Goal: Transaction & Acquisition: Book appointment/travel/reservation

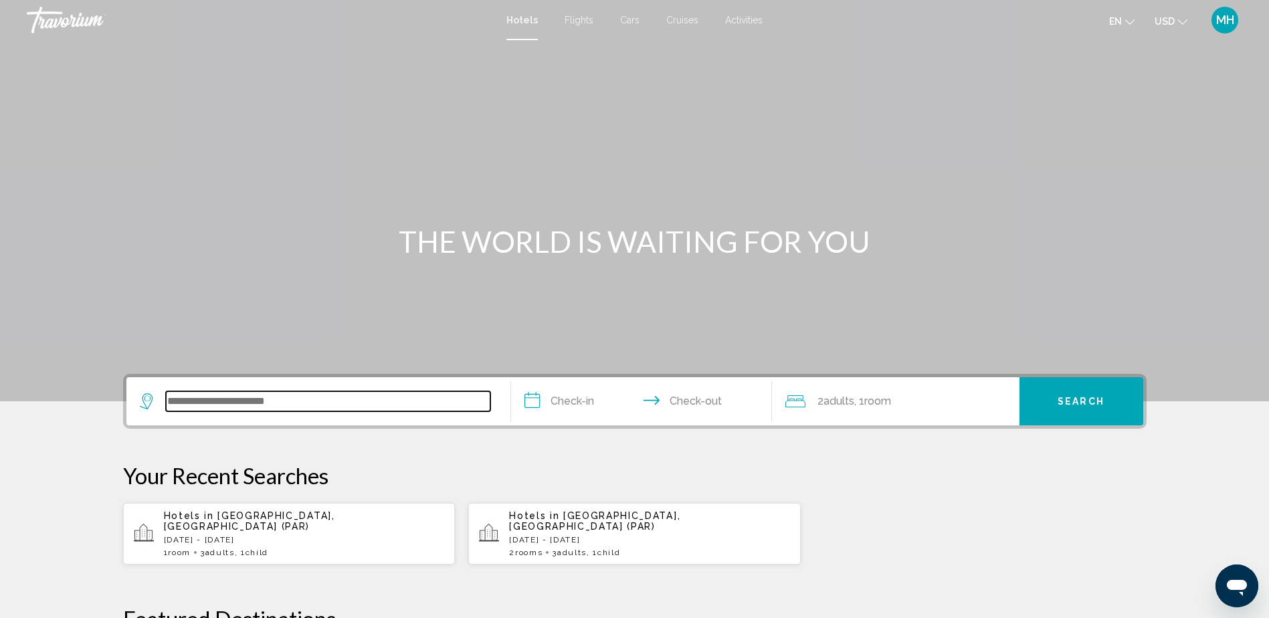
click at [360, 401] on input "Search widget" at bounding box center [328, 401] width 325 height 20
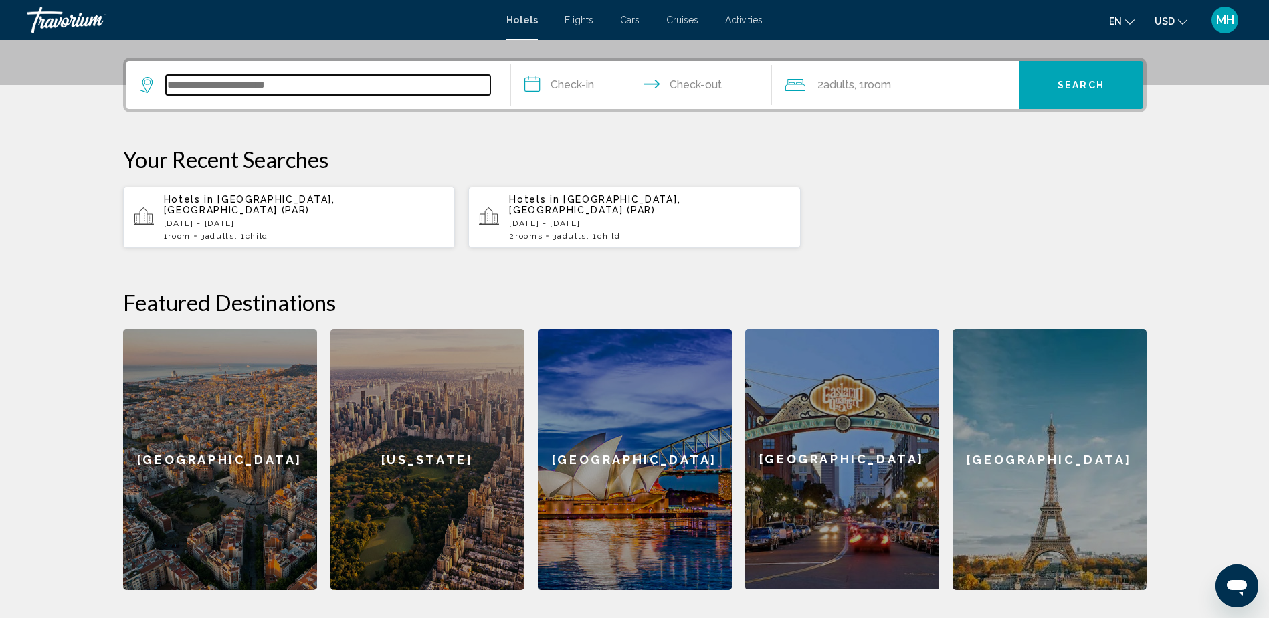
scroll to position [331, 0]
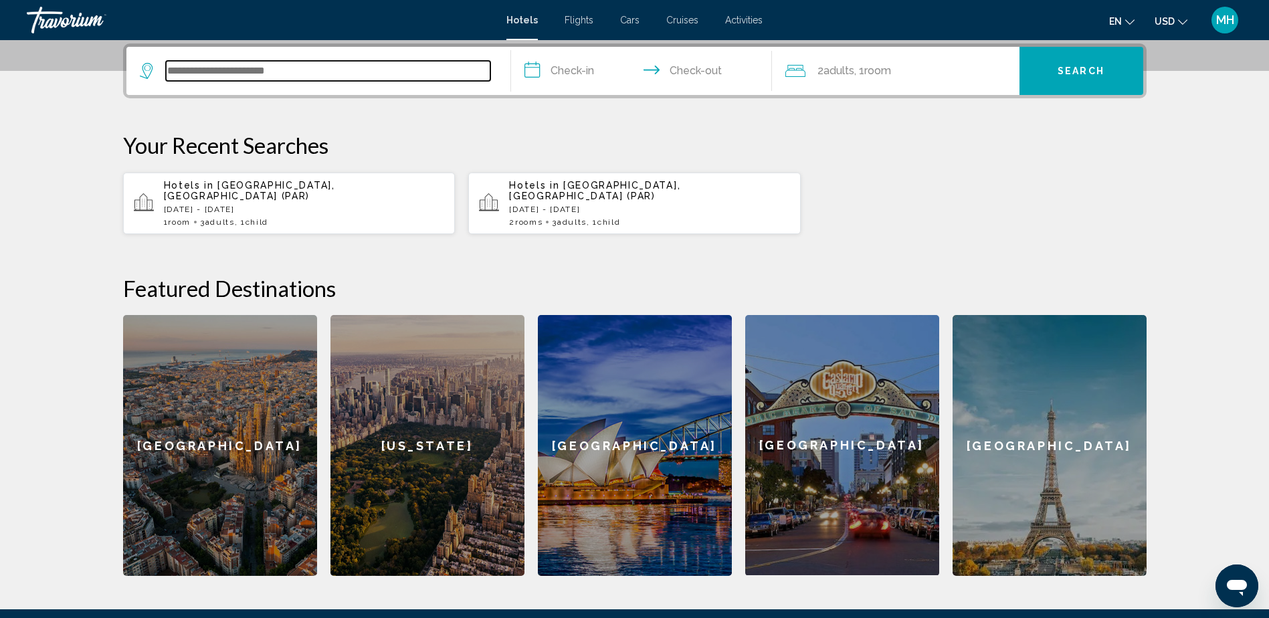
click at [322, 70] on input "Search widget" at bounding box center [328, 71] width 325 height 20
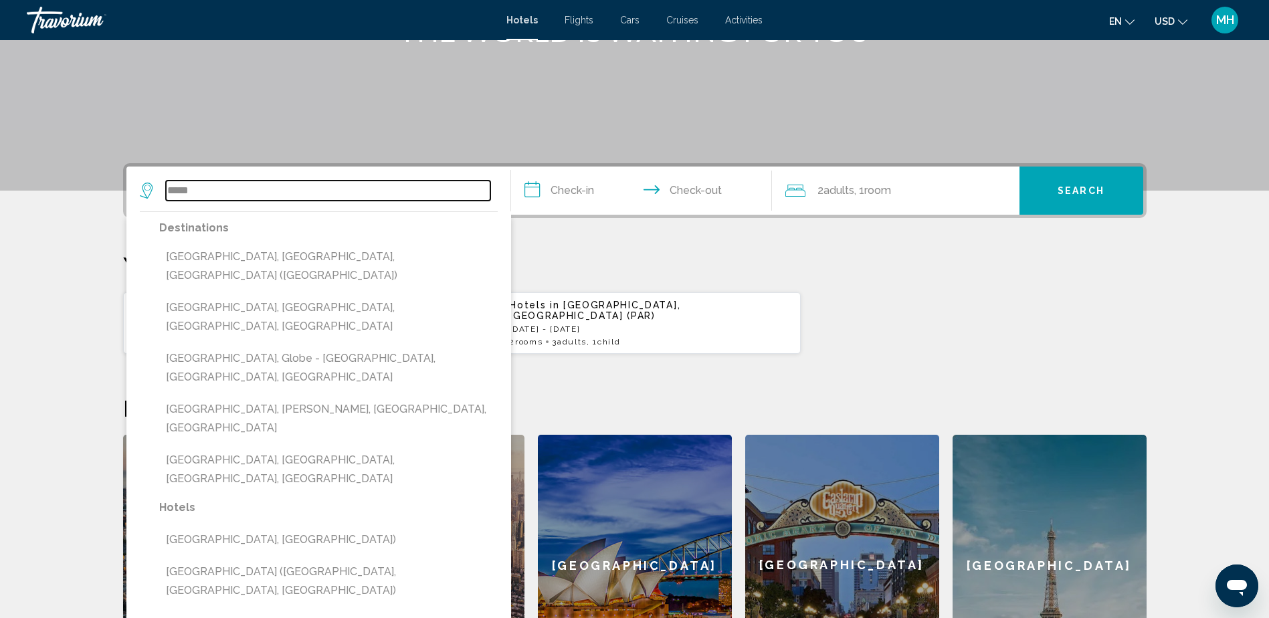
scroll to position [197, 0]
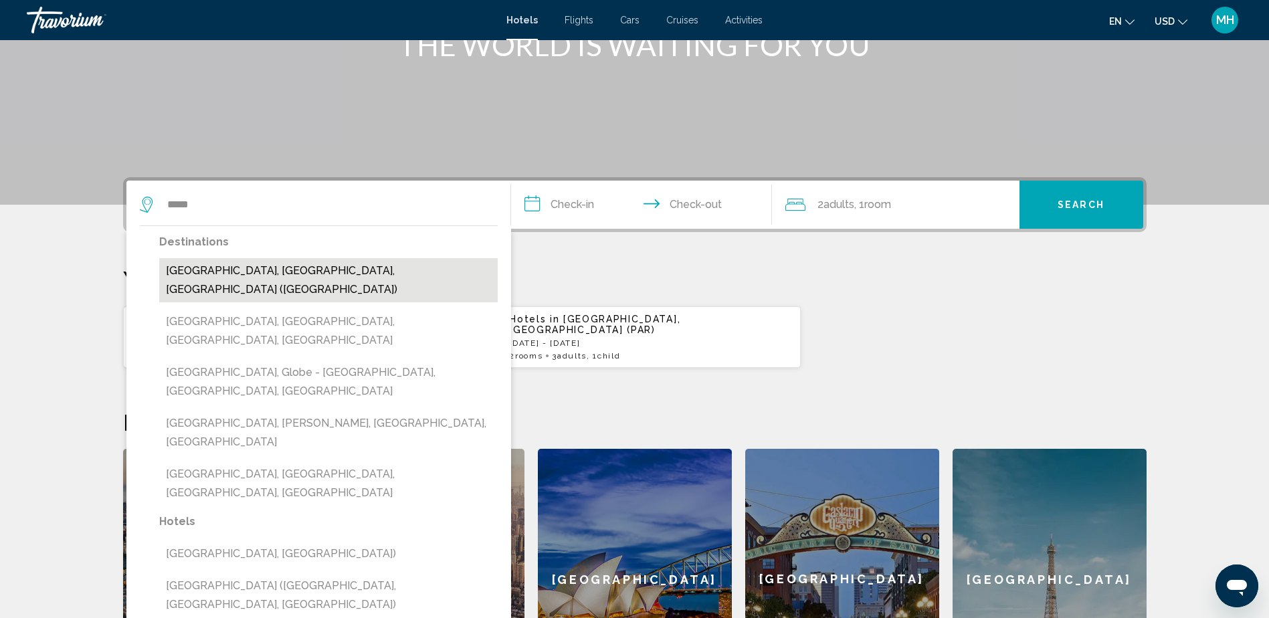
click at [244, 273] on button "[GEOGRAPHIC_DATA], [GEOGRAPHIC_DATA], [GEOGRAPHIC_DATA] ([GEOGRAPHIC_DATA])" at bounding box center [328, 280] width 339 height 44
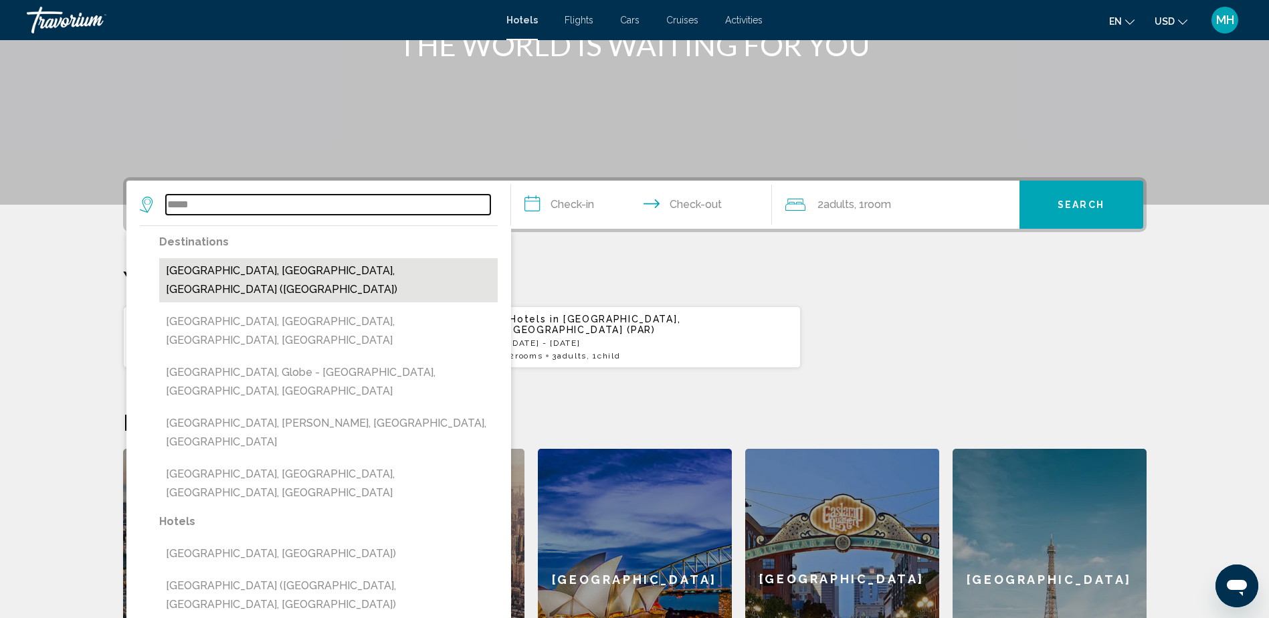
type input "**********"
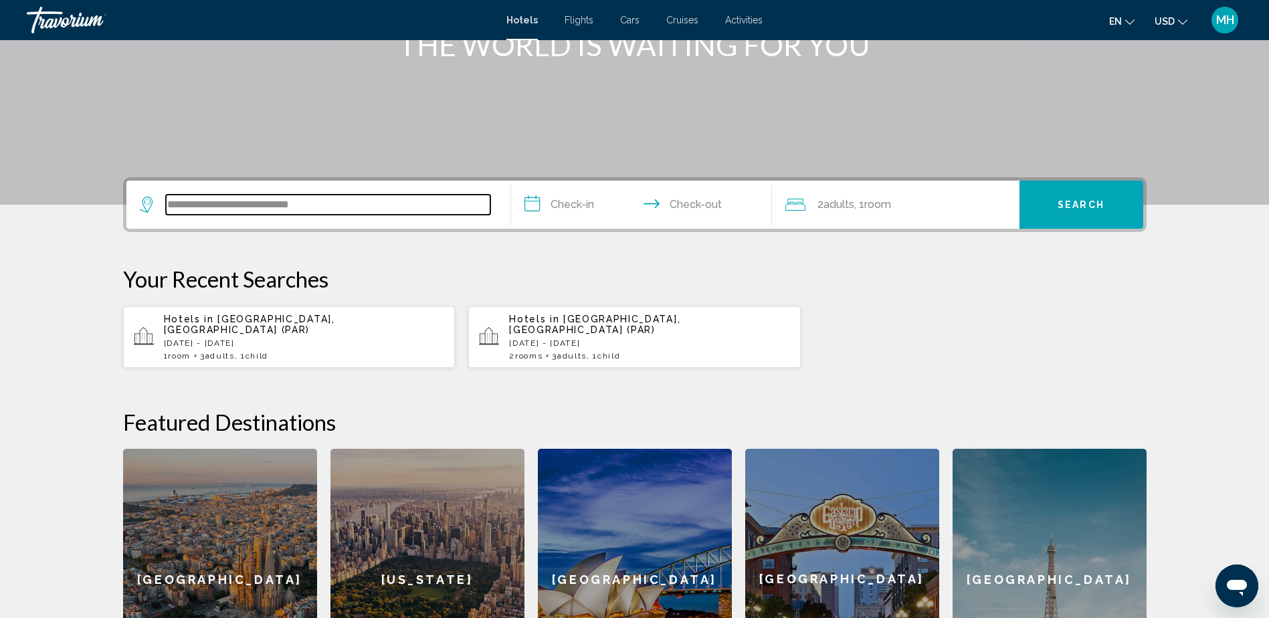
scroll to position [331, 0]
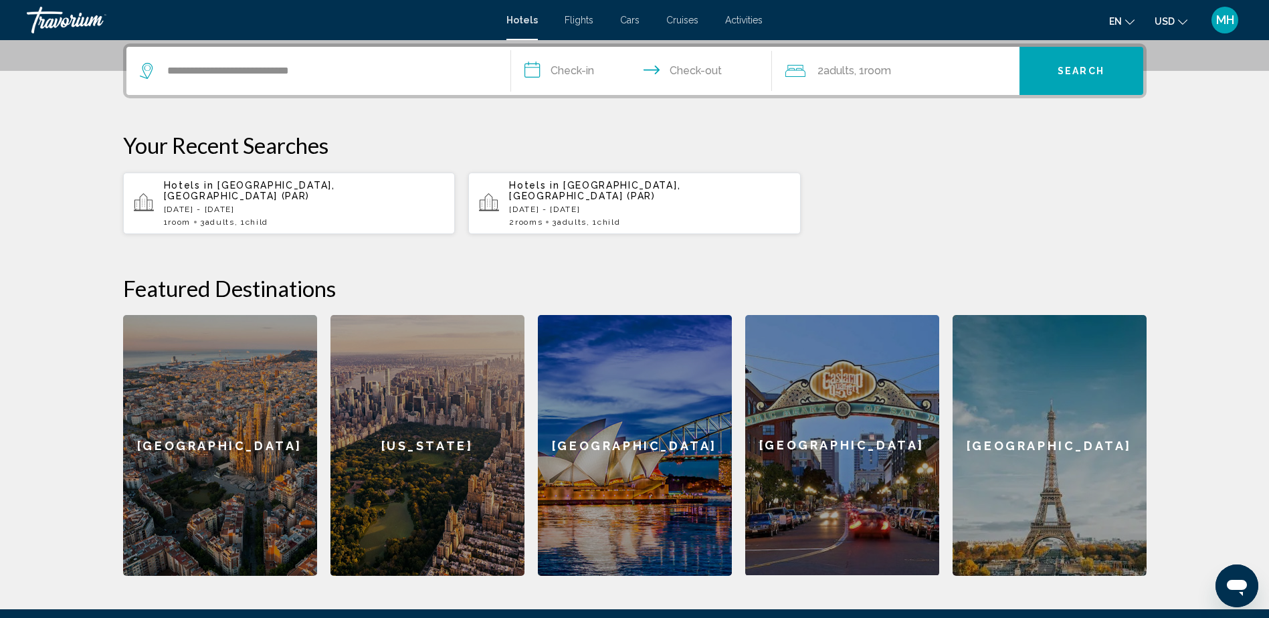
click at [578, 70] on input "**********" at bounding box center [644, 73] width 266 height 52
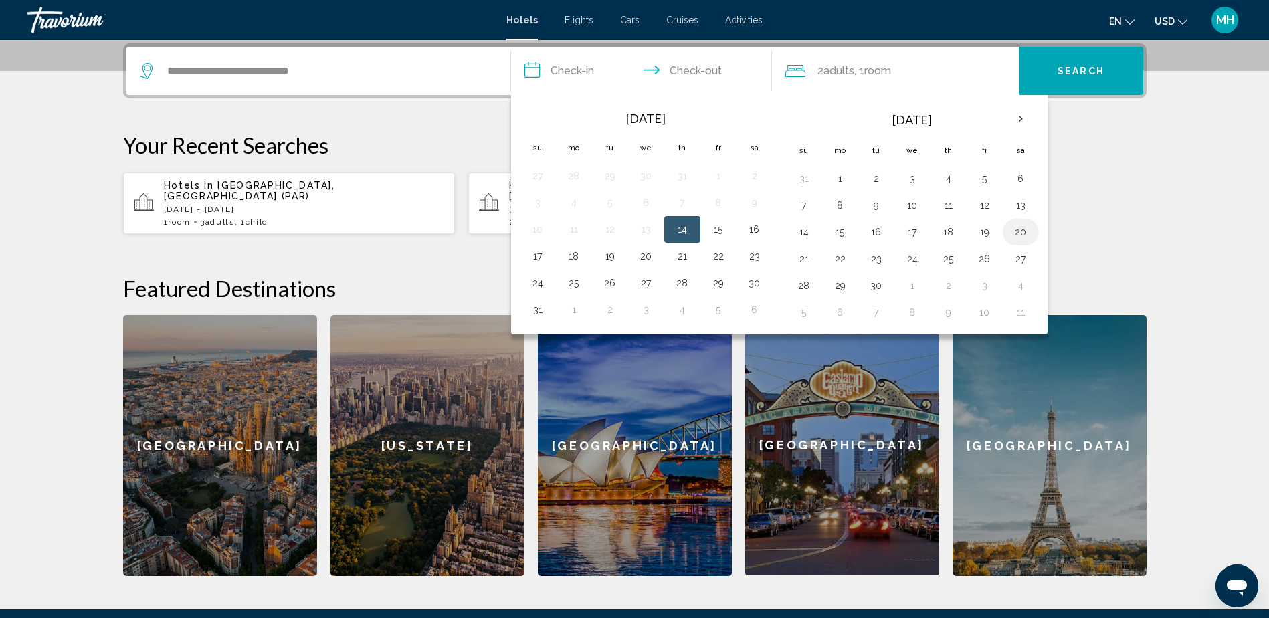
click at [1025, 232] on button "20" at bounding box center [1021, 232] width 21 height 19
click at [798, 258] on button "21" at bounding box center [804, 259] width 21 height 19
type input "**********"
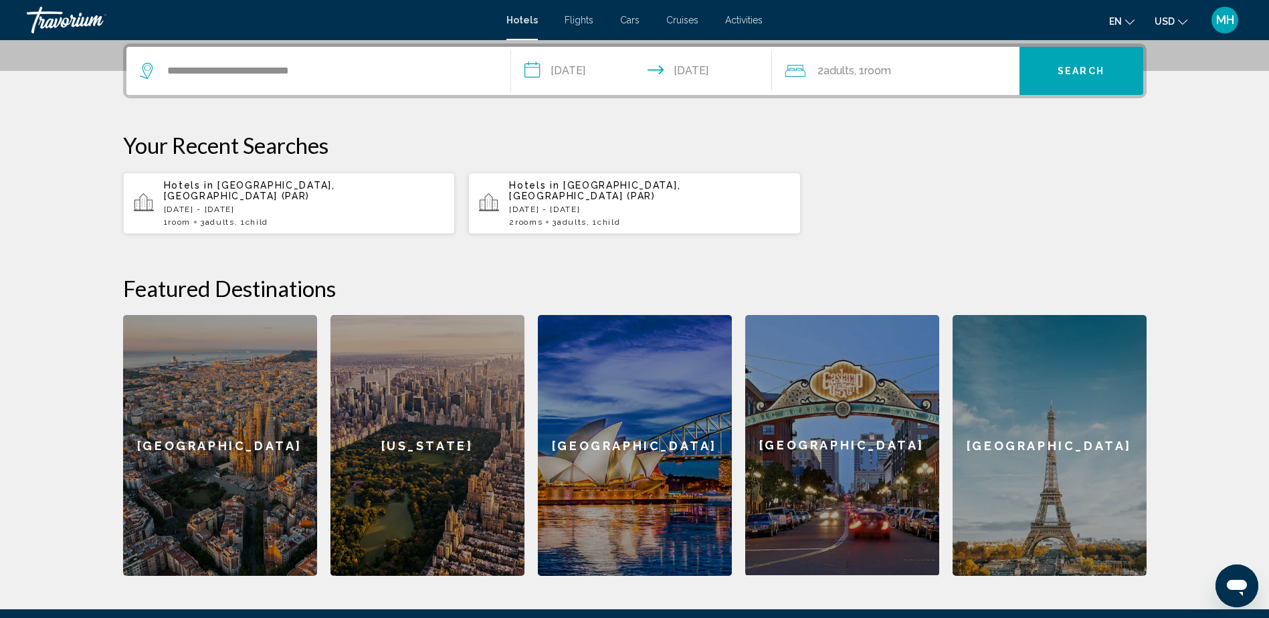
click at [1085, 64] on button "Search" at bounding box center [1082, 71] width 124 height 48
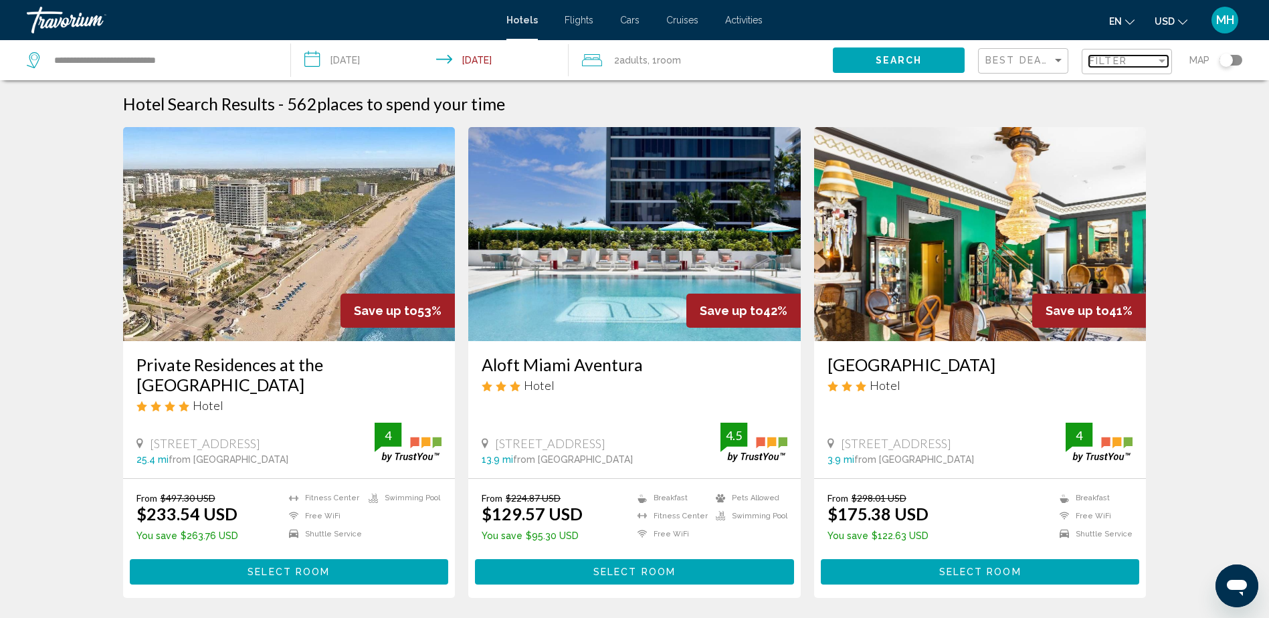
click at [1163, 62] on div "Filter" at bounding box center [1162, 61] width 7 height 3
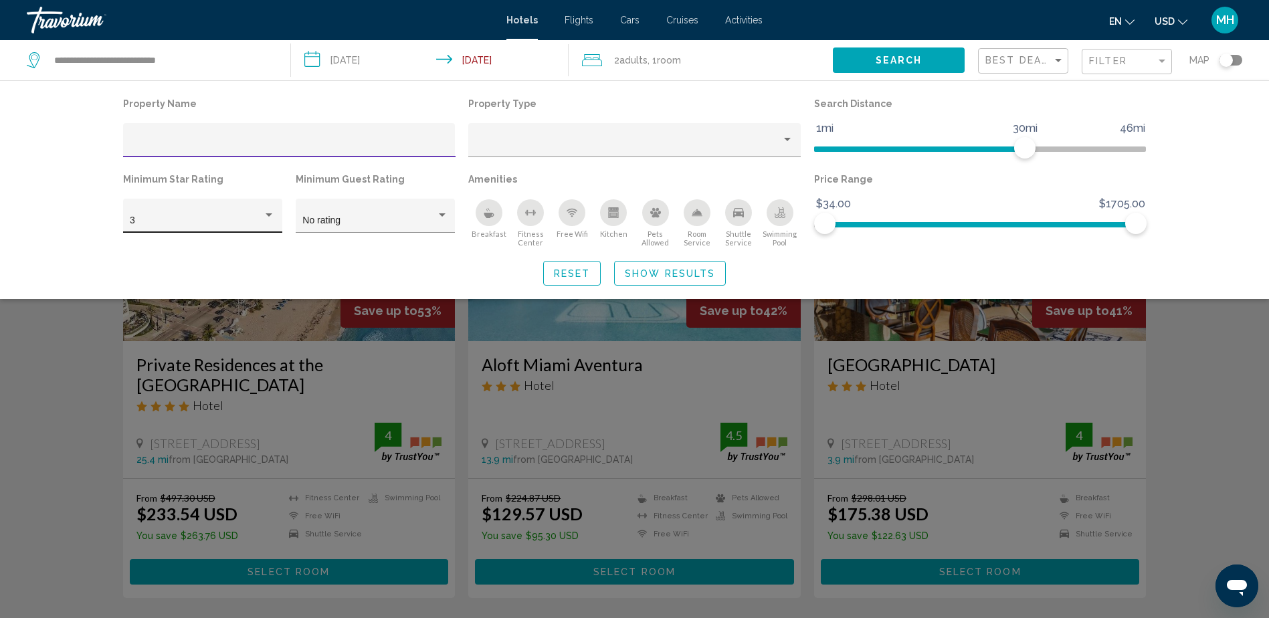
click at [272, 217] on div "Hotel Filters" at bounding box center [269, 215] width 12 height 11
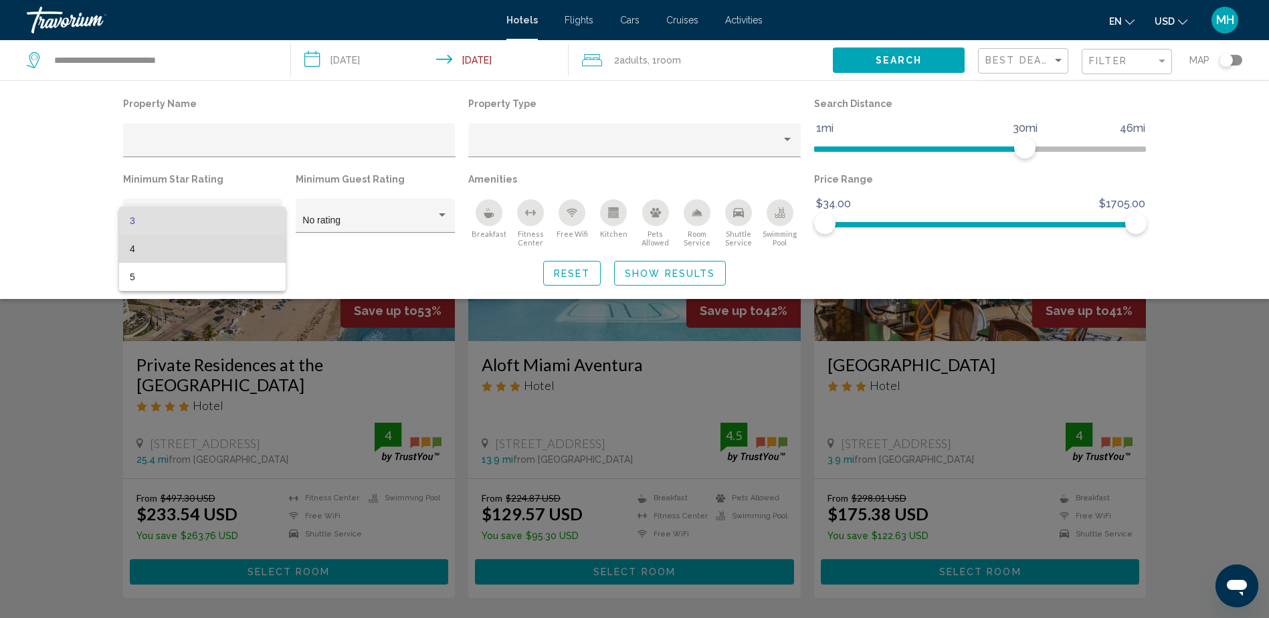
click at [147, 250] on span "4" at bounding box center [202, 249] width 145 height 28
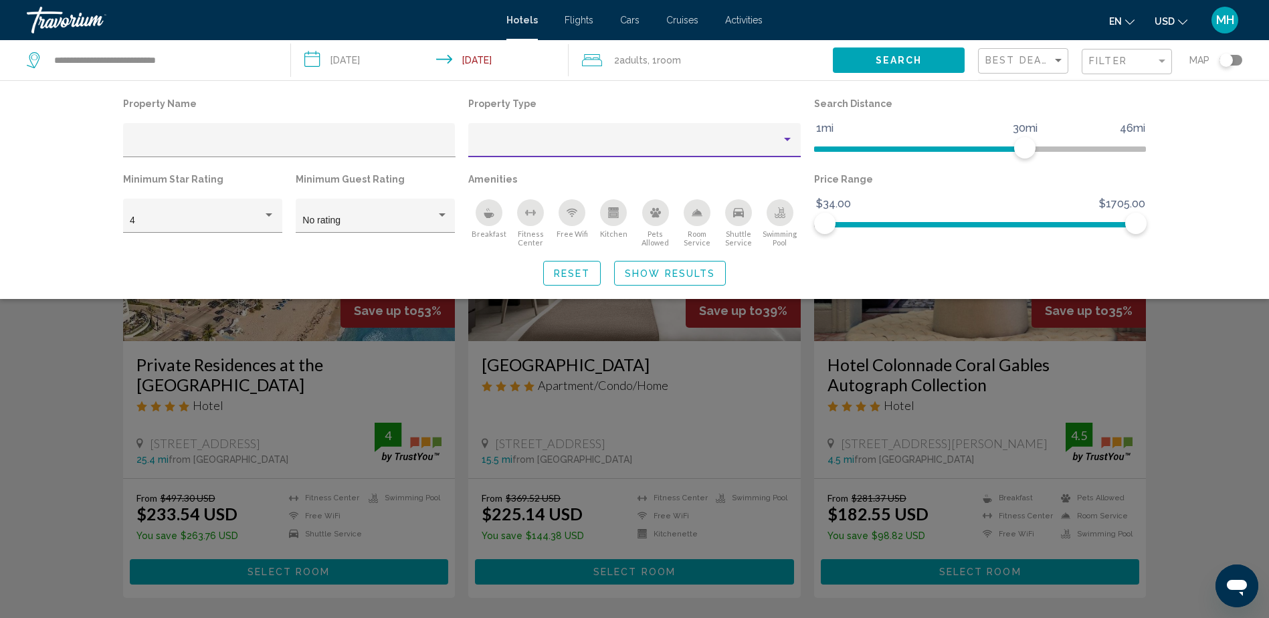
click at [788, 141] on div "Property type" at bounding box center [787, 139] width 7 height 3
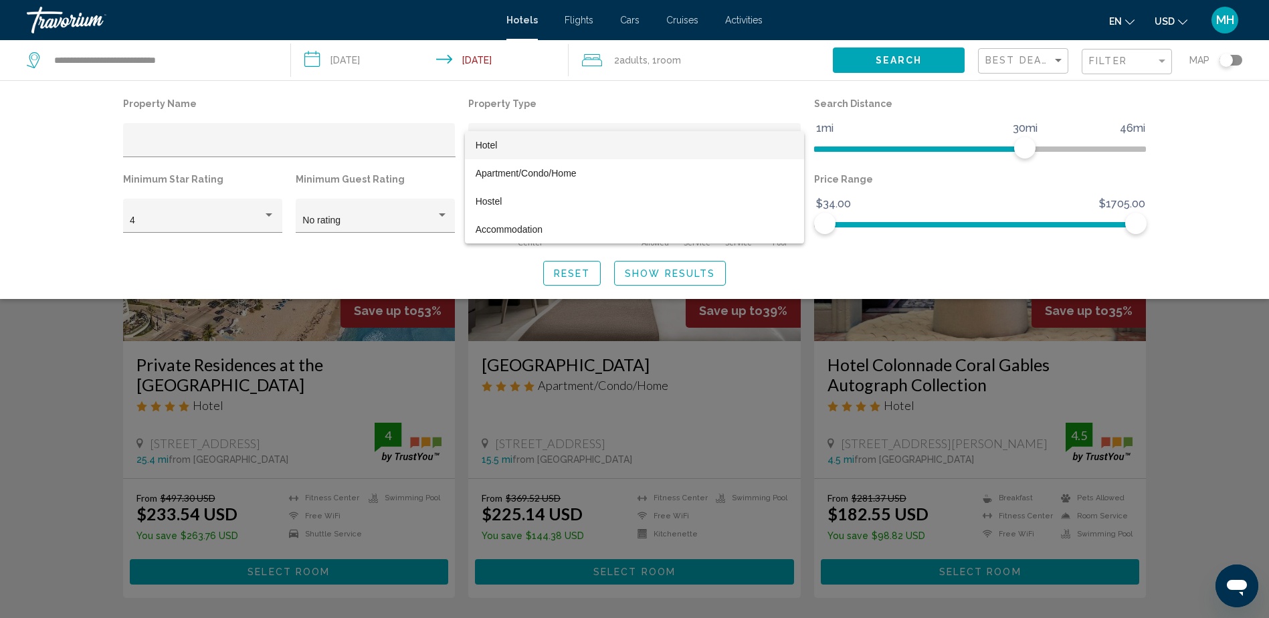
click at [491, 143] on span "Hotel" at bounding box center [487, 145] width 22 height 11
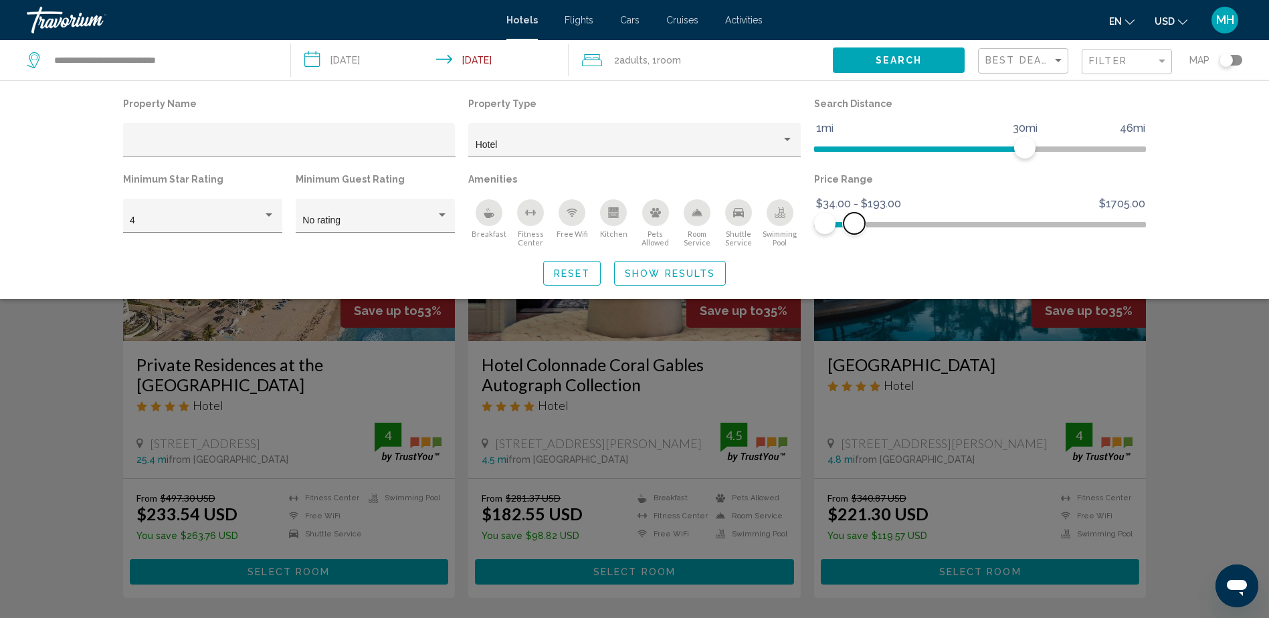
drag, startPoint x: 1138, startPoint y: 221, endPoint x: 855, endPoint y: 242, distance: 283.9
click at [855, 242] on div "Price Range $34.00 $1705.00 $34.00 $193.00 $34.00 - $193.00" at bounding box center [981, 209] width 346 height 78
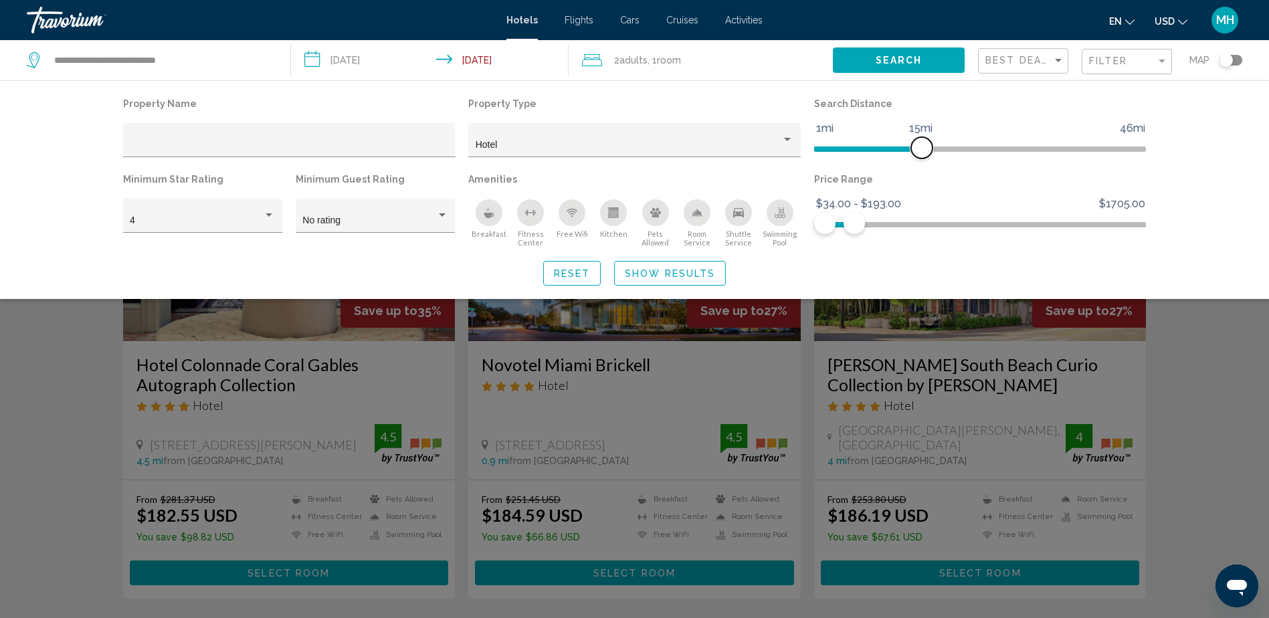
drag, startPoint x: 1028, startPoint y: 149, endPoint x: 922, endPoint y: 155, distance: 106.6
click at [922, 155] on span "Hotel Filters" at bounding box center [921, 147] width 21 height 21
click at [442, 220] on div "Hotel Filters" at bounding box center [442, 215] width 12 height 11
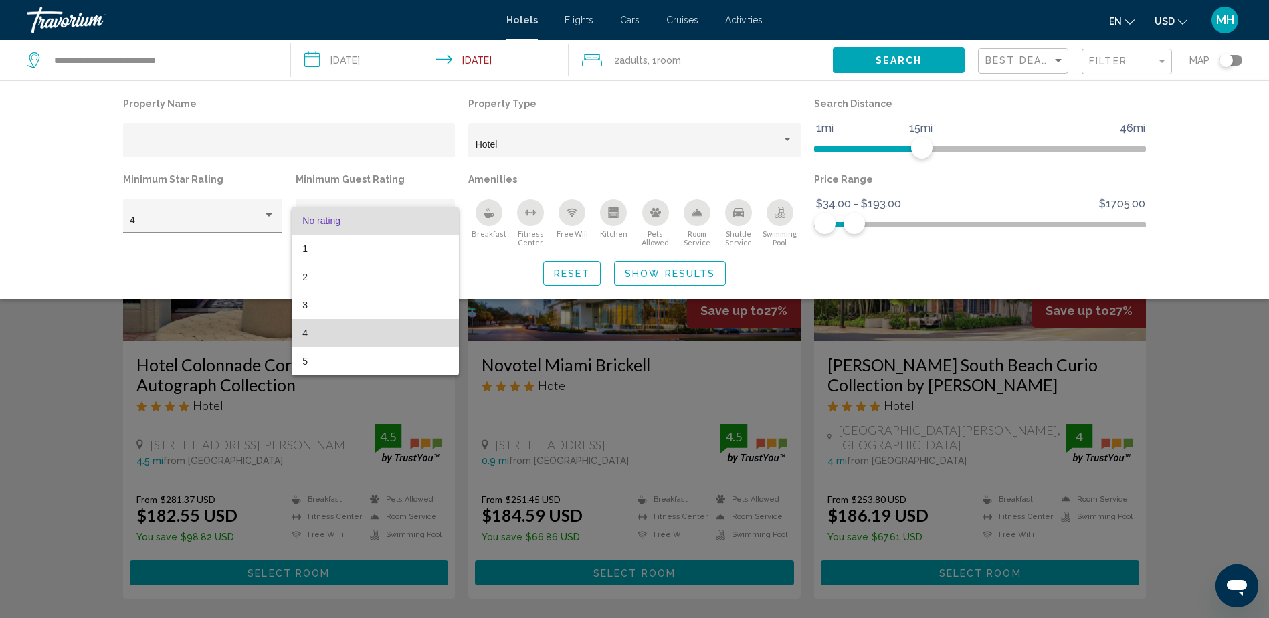
click at [305, 333] on span "4" at bounding box center [374, 333] width 145 height 28
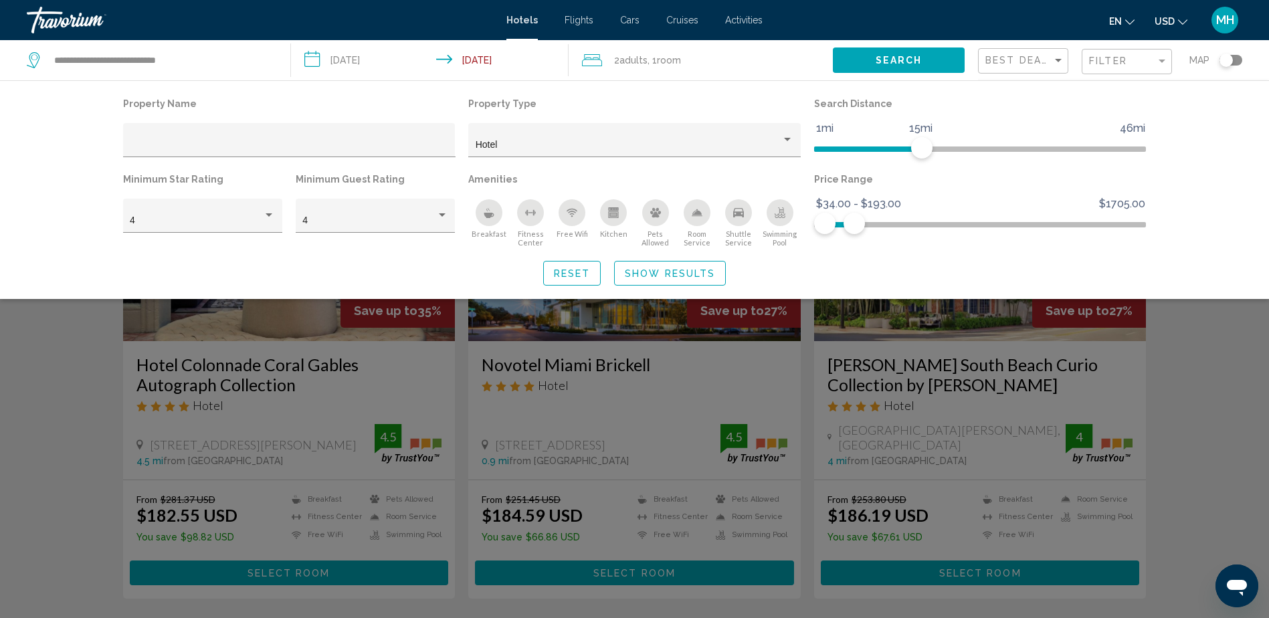
click at [745, 210] on div "Shuttle Service" at bounding box center [738, 212] width 27 height 27
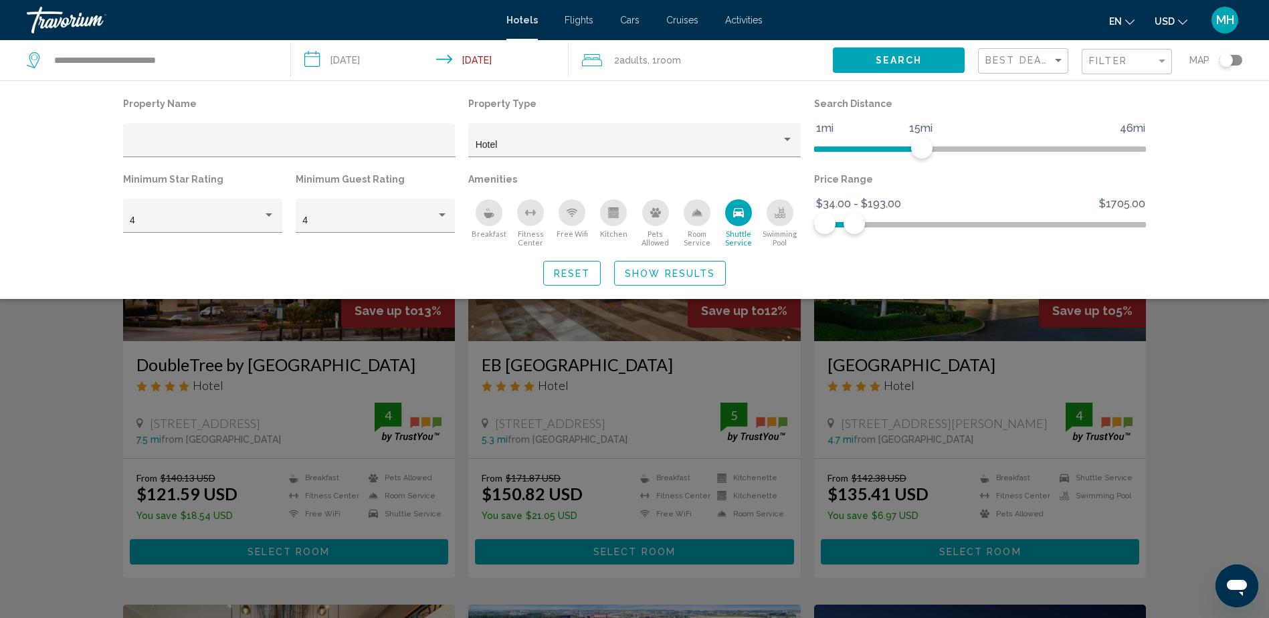
click at [488, 213] on icon "Breakfast" at bounding box center [489, 212] width 11 height 11
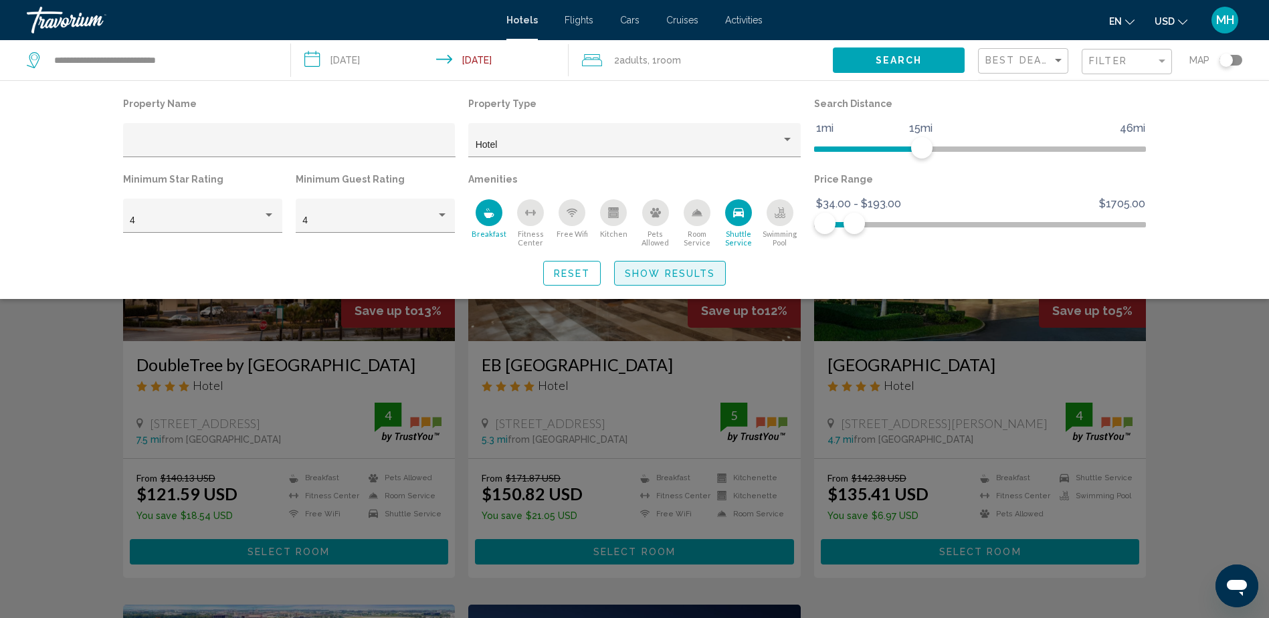
click at [688, 264] on button "Show Results" at bounding box center [670, 273] width 112 height 25
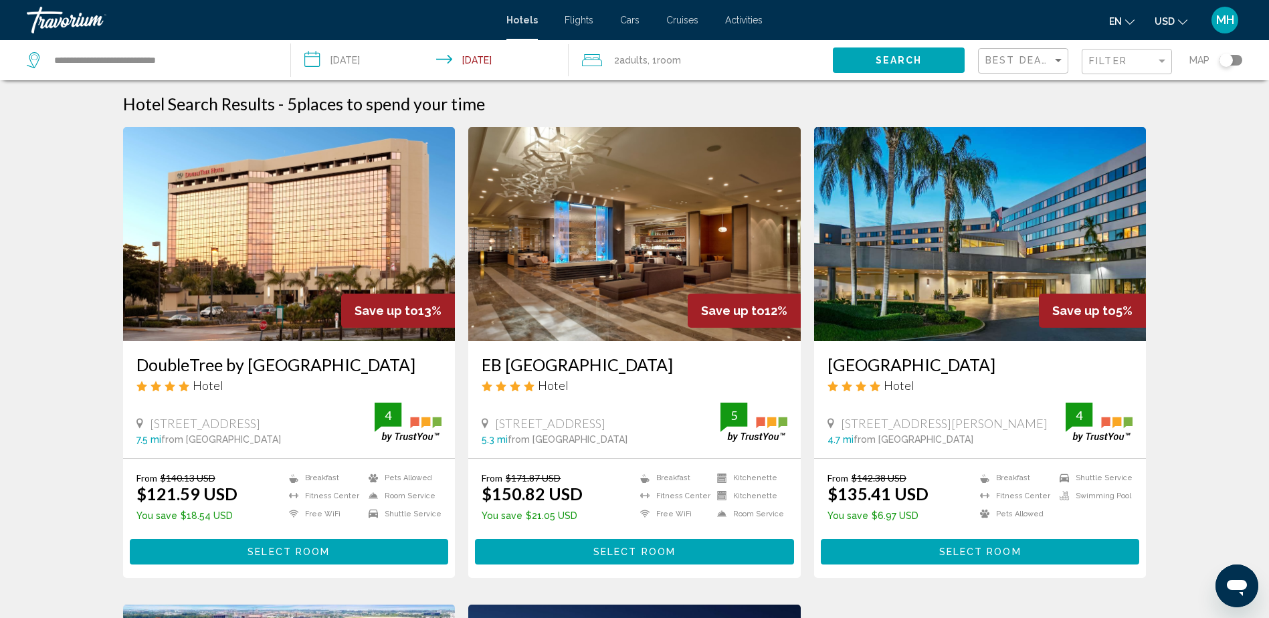
click at [637, 215] on img "Main content" at bounding box center [634, 234] width 333 height 214
